Goal: Task Accomplishment & Management: Use online tool/utility

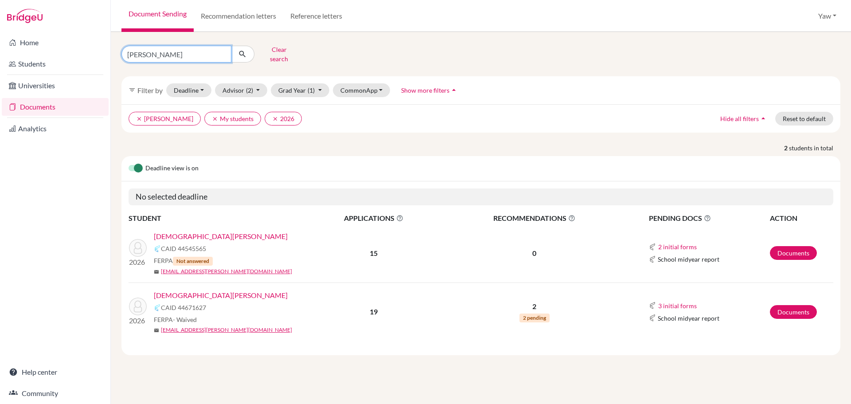
click at [187, 51] on input "ansah" at bounding box center [176, 54] width 110 height 17
type input "a"
type input "SASKIA"
click button "submit" at bounding box center [242, 54] width 23 height 17
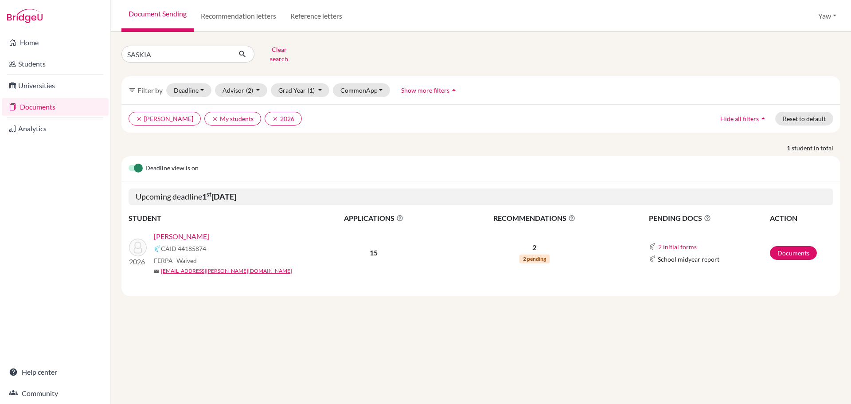
click at [209, 231] on link "Hammond, Saskia-Sarena Segolene Ayorkor" at bounding box center [181, 236] width 55 height 11
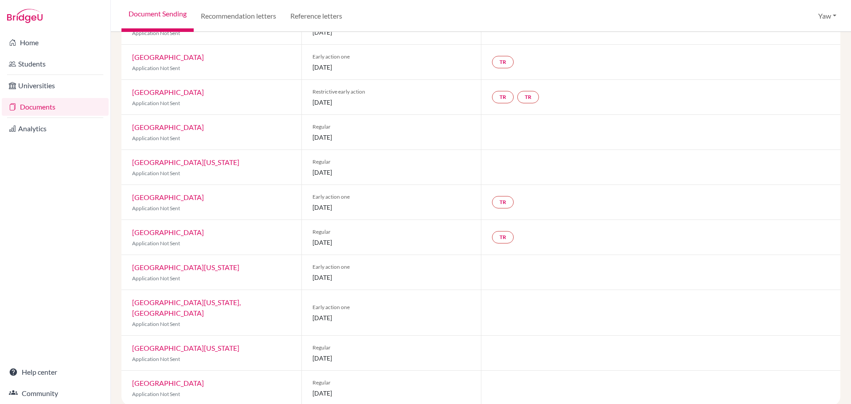
scroll to position [271, 0]
drag, startPoint x: 362, startPoint y: 101, endPoint x: 326, endPoint y: 73, distance: 45.4
click at [320, 83] on div "Restrictive early action 01 November 2025" at bounding box center [391, 95] width 180 height 35
drag, startPoint x: 379, startPoint y: 66, endPoint x: 292, endPoint y: 64, distance: 87.8
click at [292, 64] on div "Pace University Application Not Sent Early action one 15 November 2025 TR" at bounding box center [480, 60] width 719 height 35
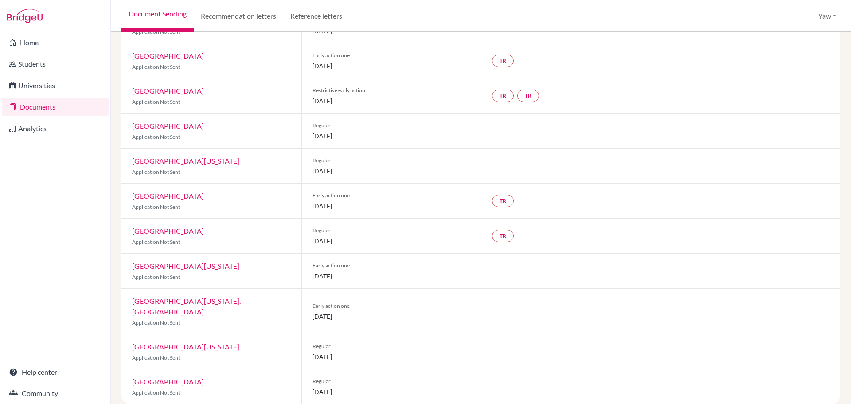
click at [382, 211] on div "Early action one 01 November 2025" at bounding box center [391, 200] width 180 height 35
drag, startPoint x: 385, startPoint y: 207, endPoint x: 312, endPoint y: 198, distance: 72.8
click at [307, 198] on div "Early action one 01 November 2025" at bounding box center [391, 200] width 180 height 35
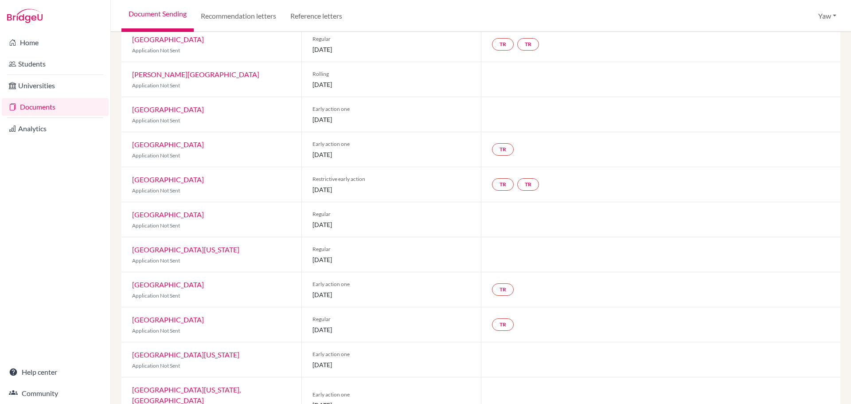
click at [383, 281] on span "Early action one" at bounding box center [391, 284] width 158 height 8
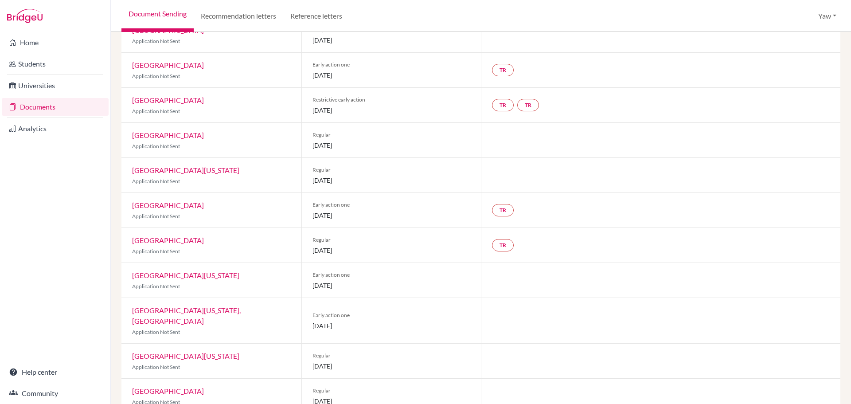
scroll to position [271, 0]
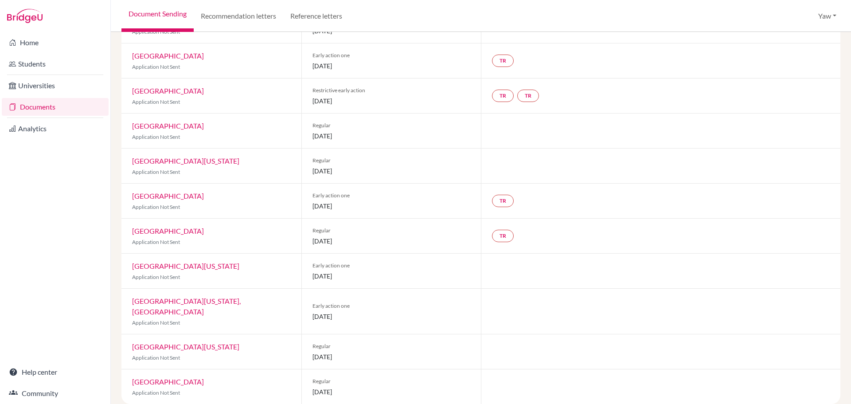
drag, startPoint x: 377, startPoint y: 277, endPoint x: 332, endPoint y: 269, distance: 45.5
click at [332, 270] on div "Early action one 01 November 2025" at bounding box center [391, 271] width 180 height 35
click at [393, 256] on div "Early action one 01 November 2025" at bounding box center [391, 271] width 180 height 35
drag, startPoint x: 323, startPoint y: 310, endPoint x: 372, endPoint y: 315, distance: 49.4
click at [303, 301] on div "Early action one 01 November 2025" at bounding box center [391, 311] width 180 height 45
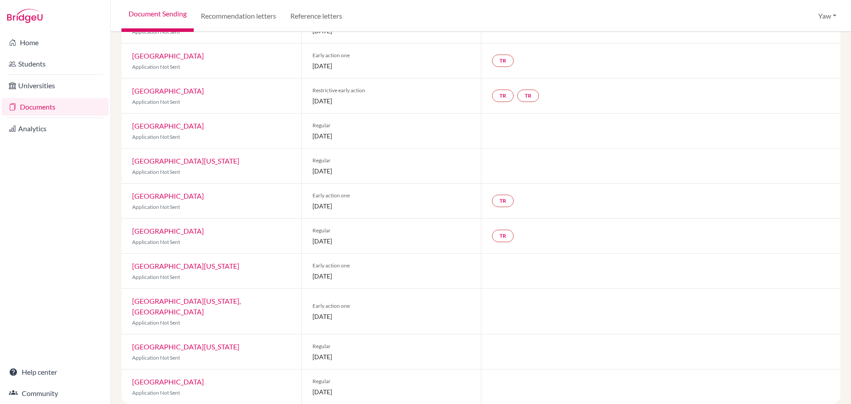
click at [425, 302] on span "Early action one" at bounding box center [391, 306] width 158 height 8
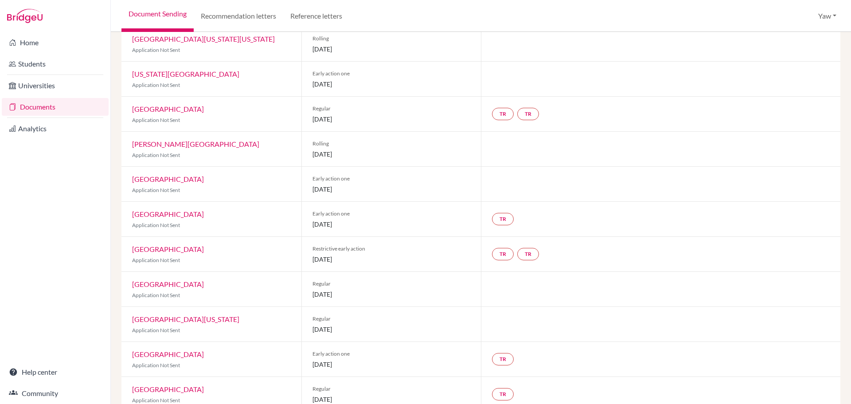
scroll to position [133, 0]
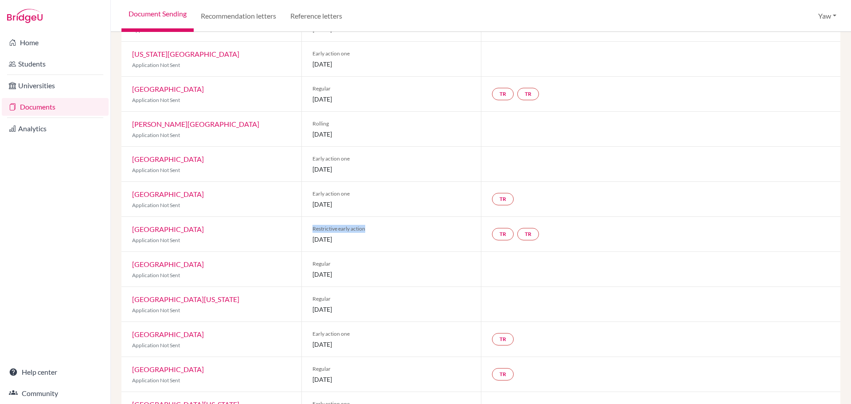
drag, startPoint x: 347, startPoint y: 221, endPoint x: 300, endPoint y: 226, distance: 46.8
click at [301, 226] on div "Restrictive early action 01 November 2025" at bounding box center [391, 234] width 180 height 35
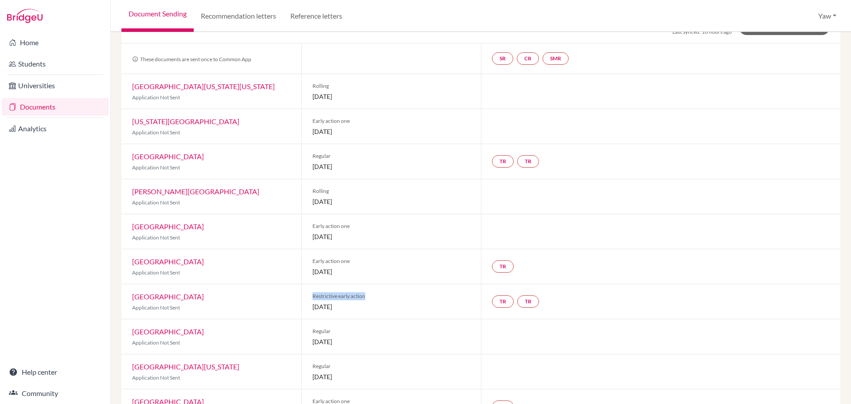
scroll to position [0, 0]
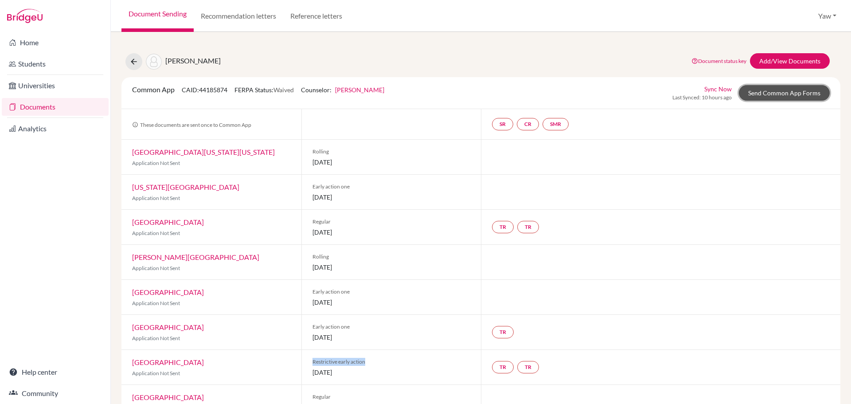
click at [761, 91] on link "Send Common App Forms" at bounding box center [784, 93] width 91 height 16
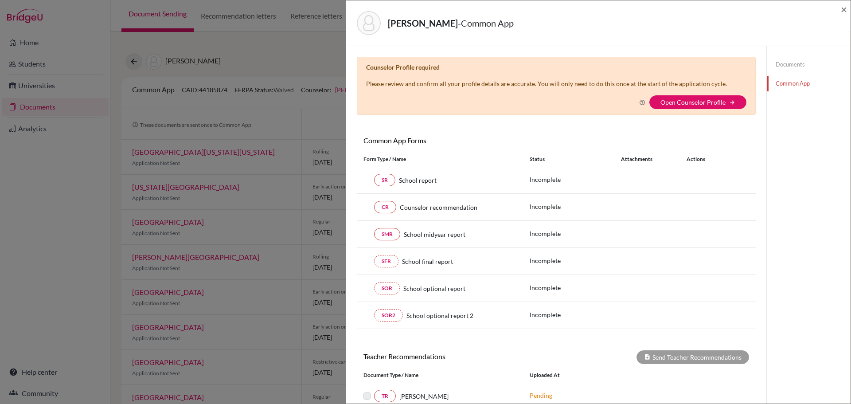
click at [790, 152] on div "Documents Common App" at bounding box center [808, 288] width 84 height 485
click at [793, 127] on div "Documents Common App" at bounding box center [808, 288] width 84 height 485
click at [842, 7] on span "×" at bounding box center [844, 9] width 6 height 13
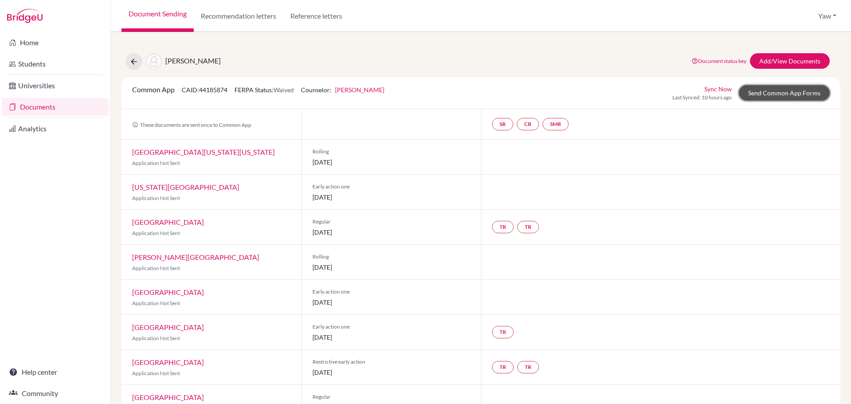
click at [790, 98] on link "Send Common App Forms" at bounding box center [784, 93] width 91 height 16
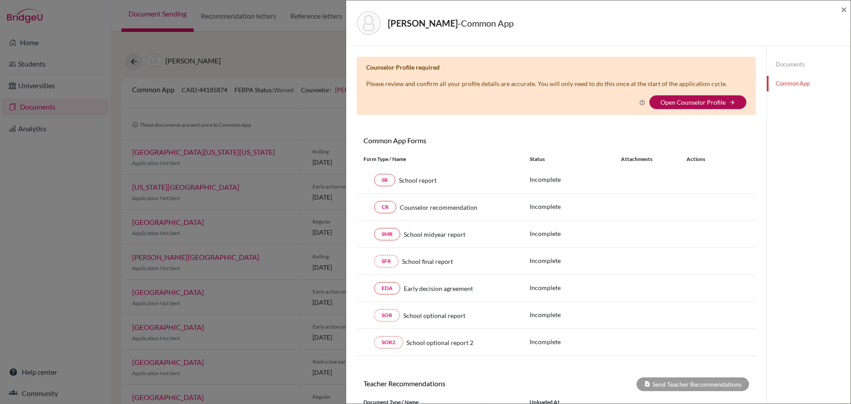
click at [694, 100] on link "Open Counselor Profile" at bounding box center [692, 102] width 65 height 8
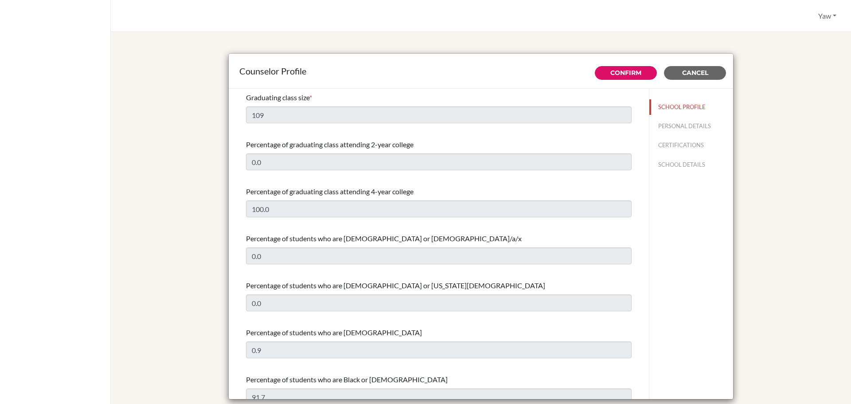
select select "1"
select select "313639"
click at [697, 72] on span "Cancel" at bounding box center [695, 73] width 26 height 8
drag, startPoint x: 685, startPoint y: 71, endPoint x: 681, endPoint y: 95, distance: 24.3
click at [683, 78] on button "Cancel" at bounding box center [695, 73] width 62 height 14
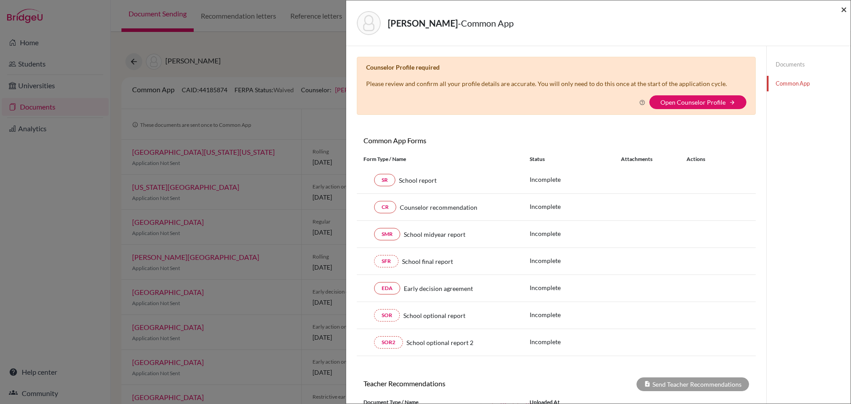
click at [843, 9] on span "×" at bounding box center [844, 9] width 6 height 13
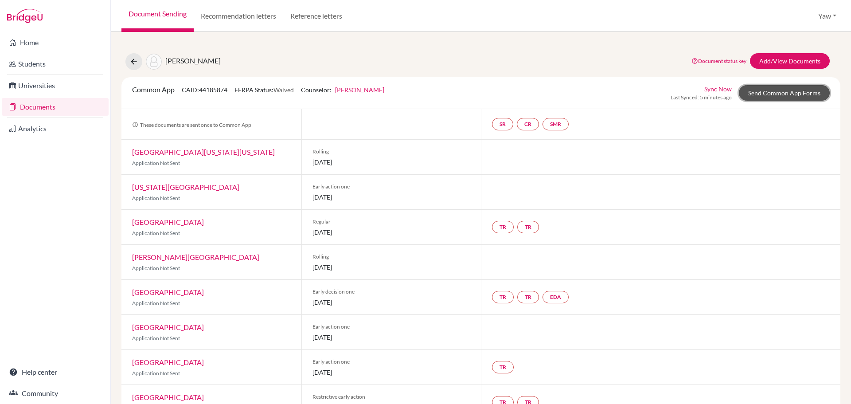
click at [761, 91] on link "Send Common App Forms" at bounding box center [784, 93] width 91 height 16
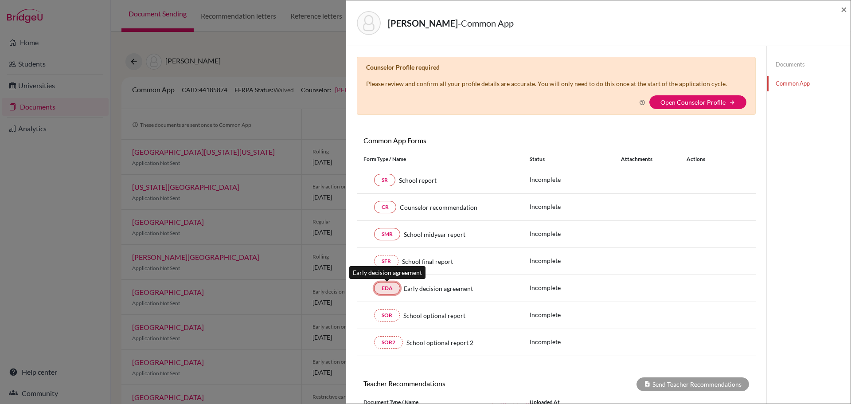
click at [386, 287] on link "EDA" at bounding box center [387, 288] width 26 height 12
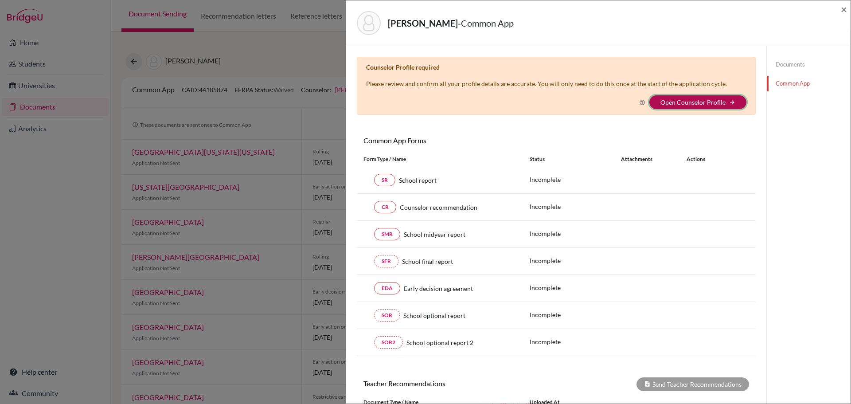
click at [729, 100] on icon "arrow_forward" at bounding box center [732, 102] width 6 height 6
click at [673, 99] on link "Open Counselor Profile" at bounding box center [692, 102] width 65 height 8
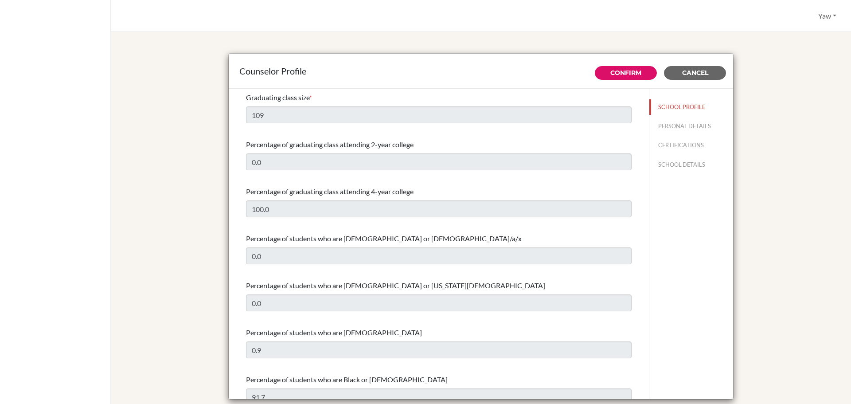
select select "1"
select select "313639"
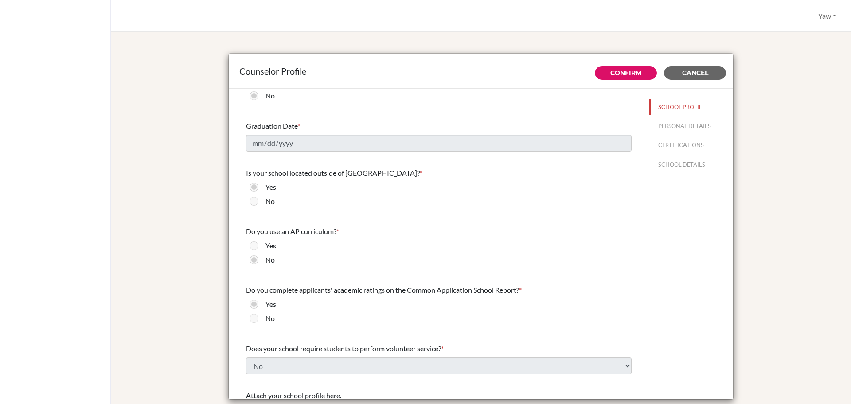
scroll to position [892, 0]
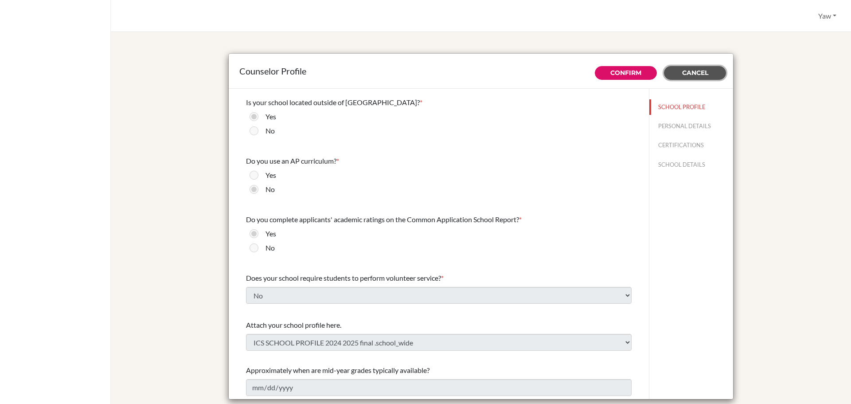
click at [675, 72] on button "Cancel" at bounding box center [695, 73] width 62 height 14
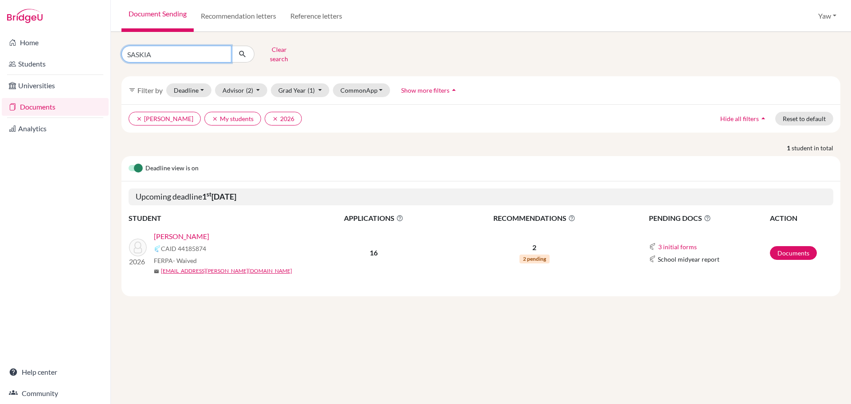
click at [220, 50] on input "SASKIA" at bounding box center [176, 54] width 110 height 17
type input "kayla"
click button "submit" at bounding box center [242, 54] width 23 height 17
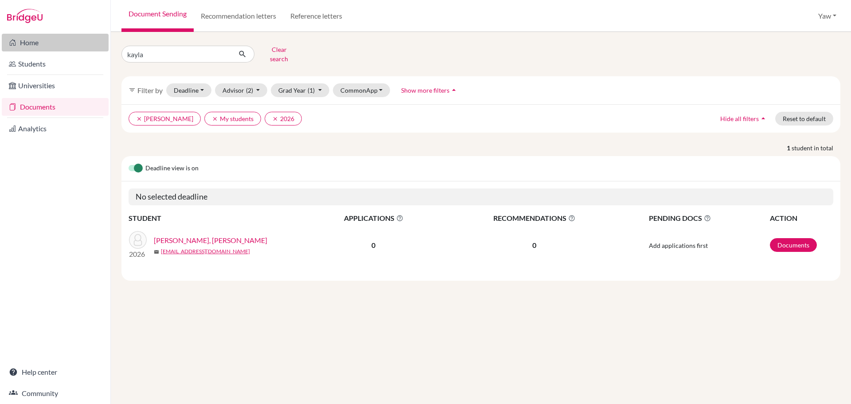
click at [35, 39] on link "Home" at bounding box center [55, 43] width 107 height 18
click at [825, 14] on button "Yaw" at bounding box center [827, 16] width 26 height 17
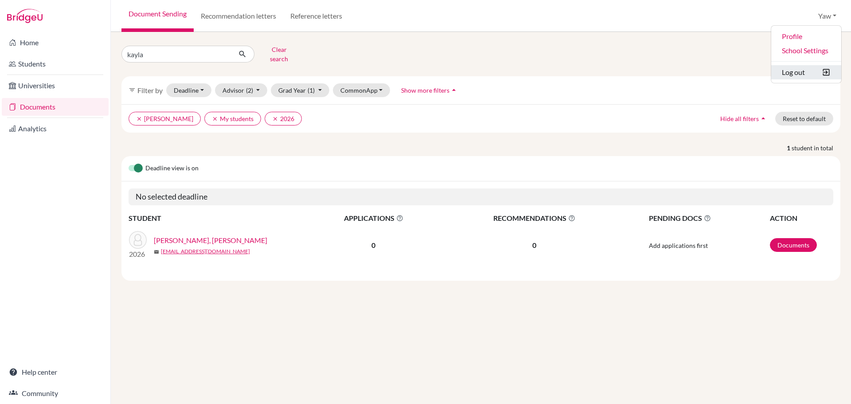
click at [792, 73] on button "Log out" at bounding box center [806, 72] width 70 height 14
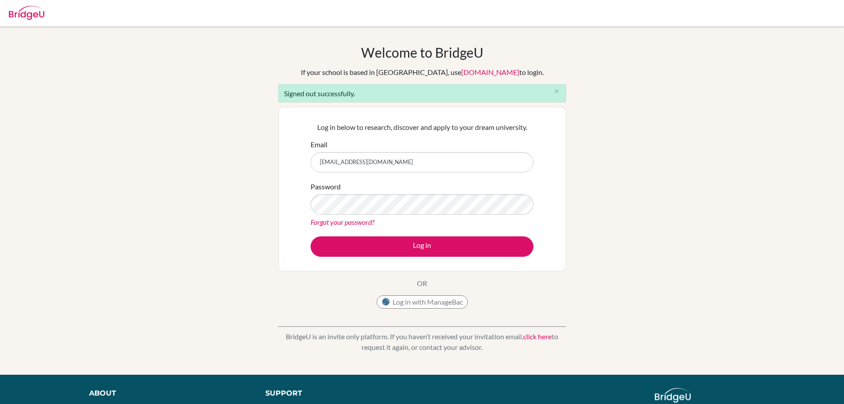
type input "[EMAIL_ADDRESS][DOMAIN_NAME]"
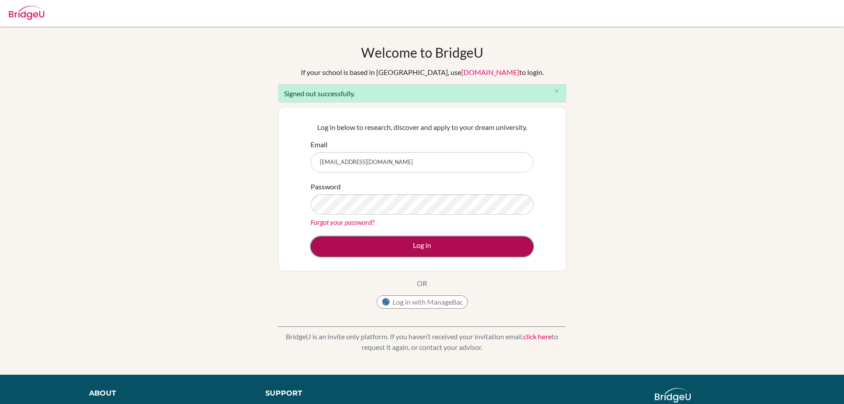
click at [336, 248] on button "Log in" at bounding box center [422, 246] width 223 height 20
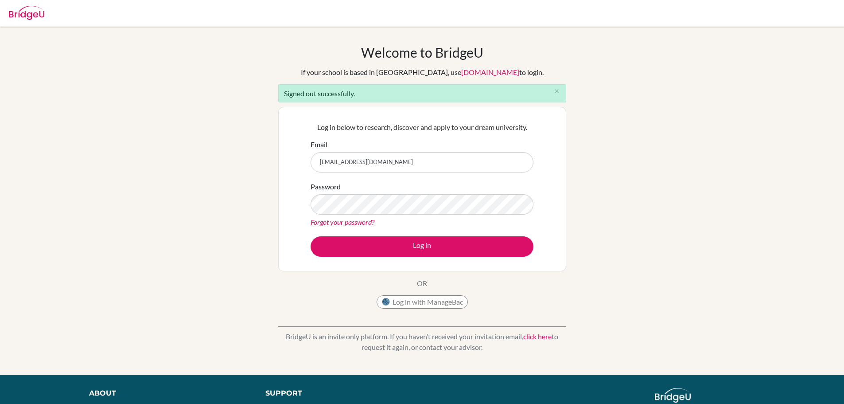
click at [311, 236] on button "Log in" at bounding box center [422, 246] width 223 height 20
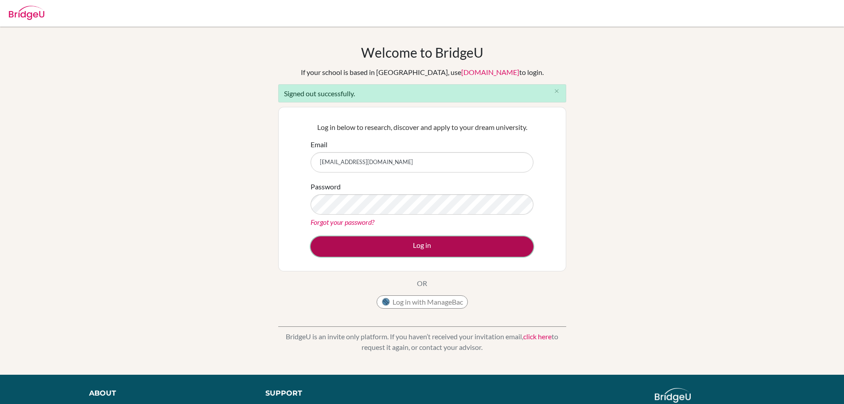
click at [330, 243] on button "Log in" at bounding box center [422, 246] width 223 height 20
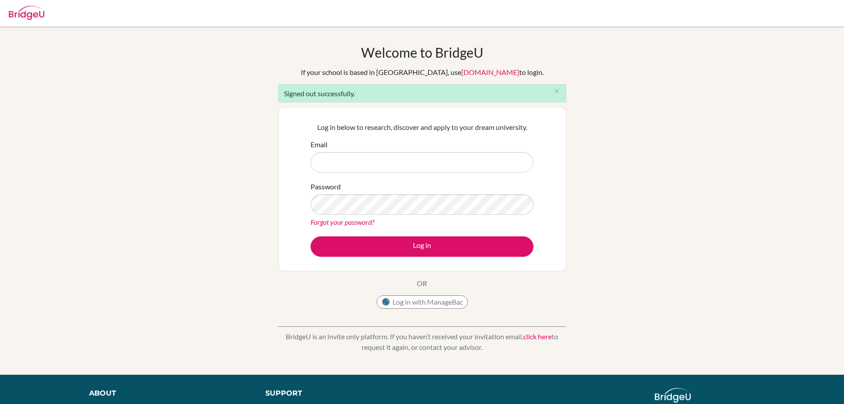
click at [351, 168] on input "Email" at bounding box center [422, 162] width 223 height 20
type input "[EMAIL_ADDRESS][DOMAIN_NAME]"
